Goal: Find specific fact: Find specific page/section

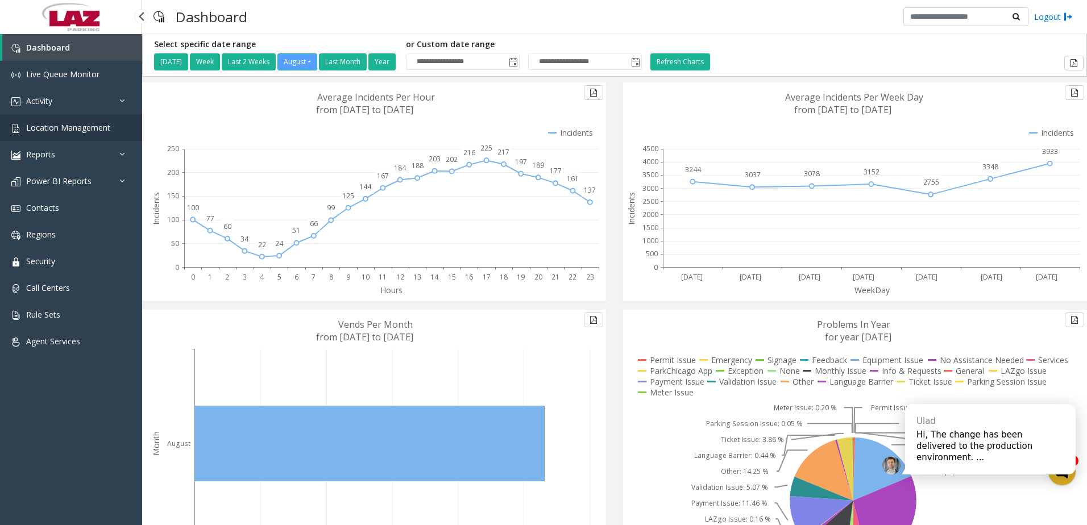
click at [106, 132] on span "Location Management" at bounding box center [68, 127] width 84 height 11
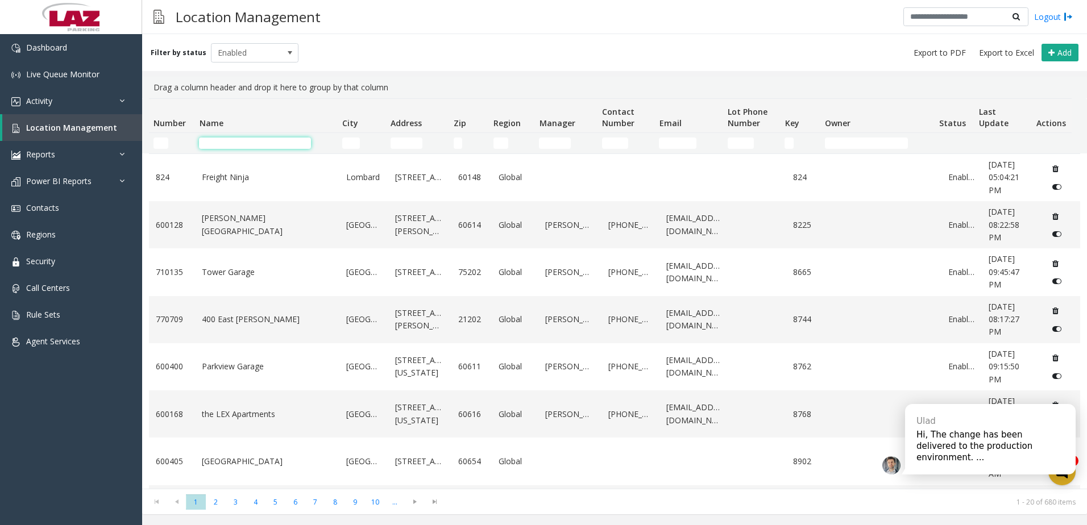
click at [278, 138] on input "Name Filter" at bounding box center [255, 143] width 112 height 11
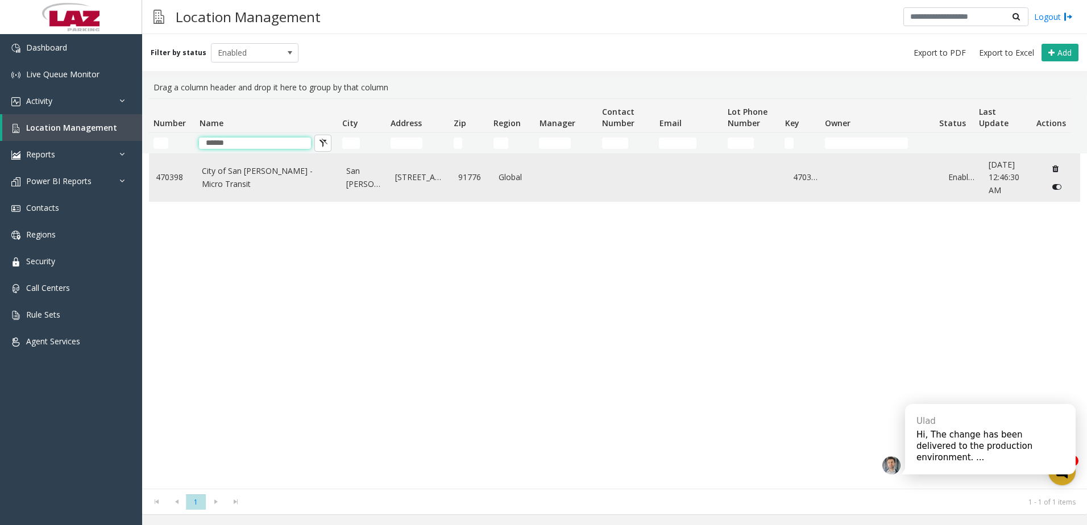
type input "******"
click at [279, 181] on link "City of San [PERSON_NAME] - Micro Transit" at bounding box center [267, 178] width 131 height 26
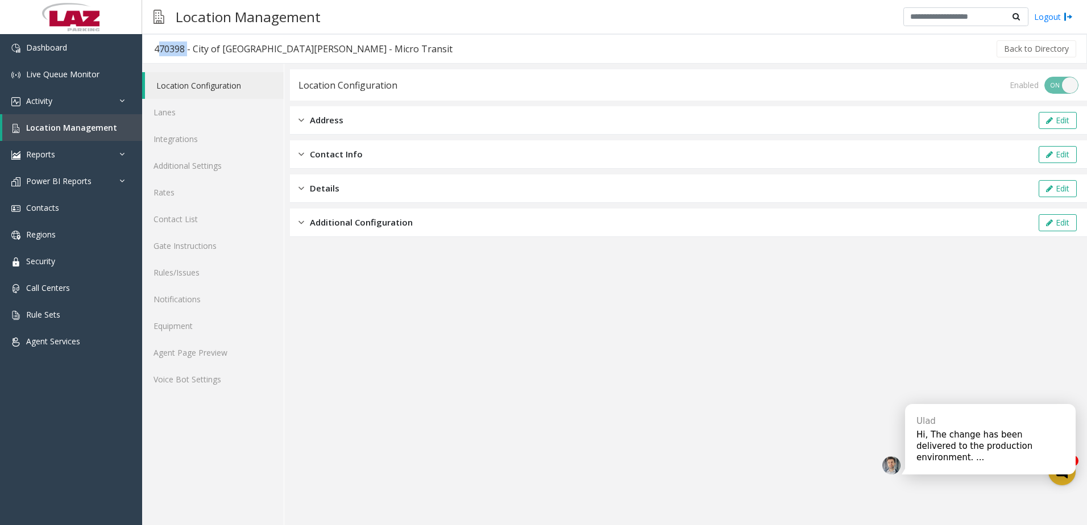
drag, startPoint x: 184, startPoint y: 52, endPoint x: 148, endPoint y: 55, distance: 36.5
click at [148, 55] on h3 "470398 - City of [GEOGRAPHIC_DATA][PERSON_NAME] - Micro Transit" at bounding box center [303, 49] width 321 height 26
copy div "470398"
click at [79, 130] on span "Location Management" at bounding box center [71, 127] width 91 height 11
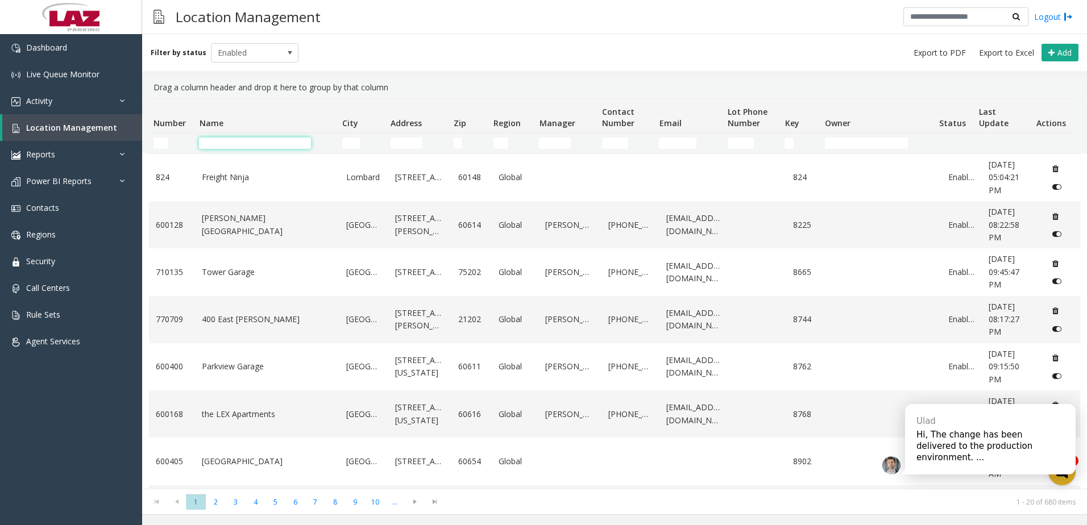
click at [242, 139] on input "Name Filter" at bounding box center [255, 143] width 112 height 11
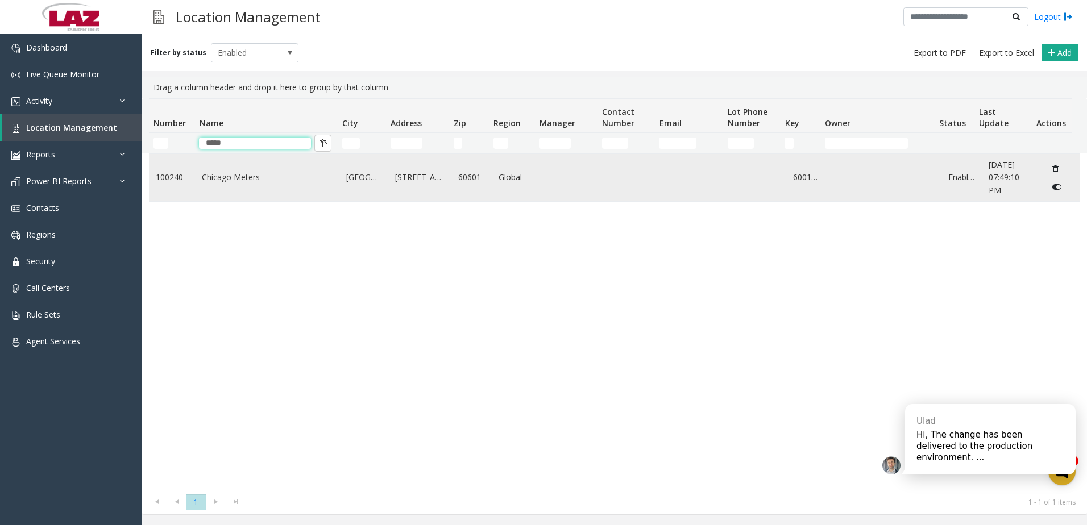
type input "*****"
click at [215, 164] on td "Chicago Meters" at bounding box center [267, 177] width 144 height 47
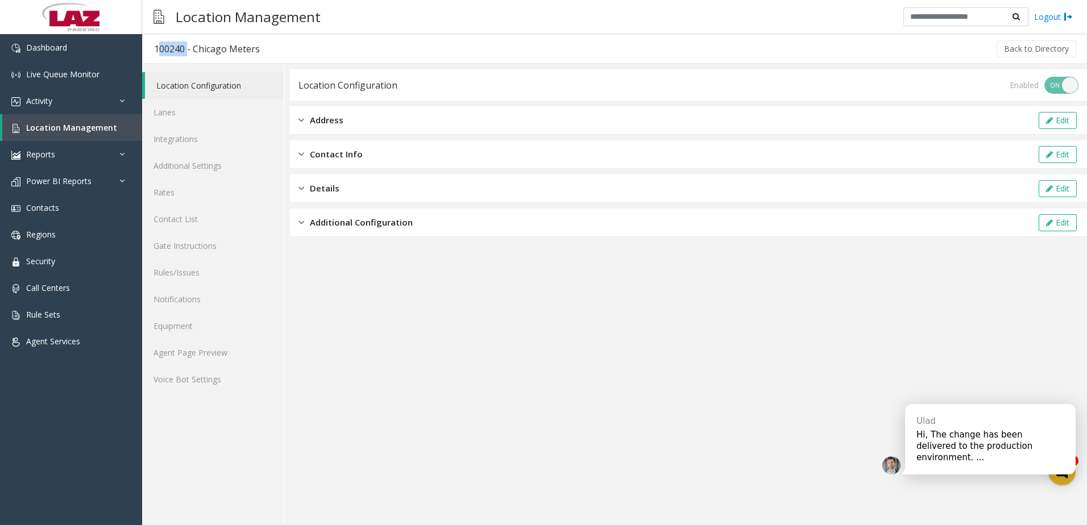
drag, startPoint x: 184, startPoint y: 49, endPoint x: 150, endPoint y: 49, distance: 34.7
click at [150, 49] on h3 "100240 - Chicago Meters" at bounding box center [207, 49] width 128 height 26
copy div "100240"
